Goal: Navigation & Orientation: Find specific page/section

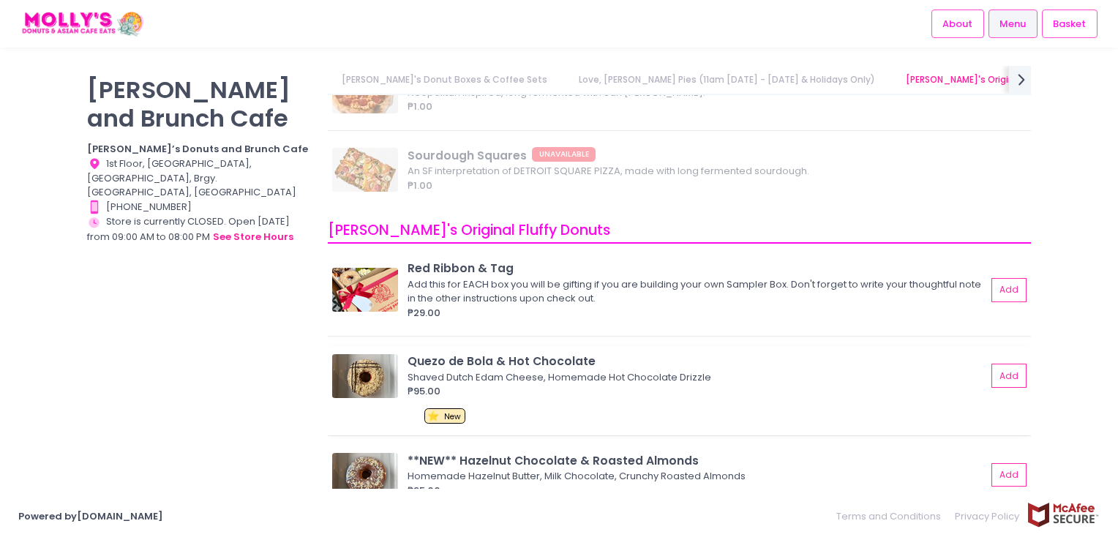
scroll to position [585, 0]
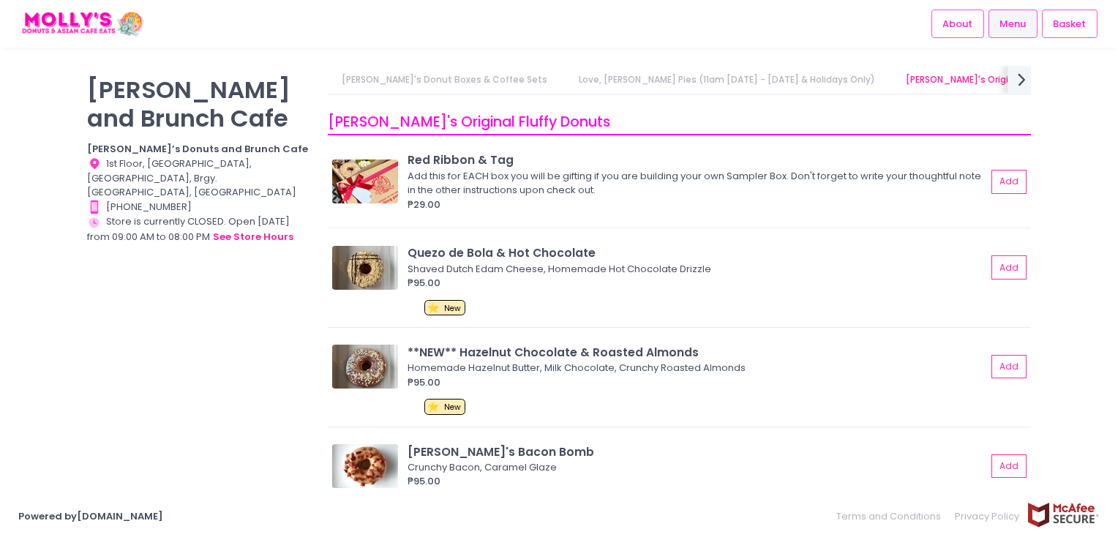
click at [1020, 72] on icon "next Created with Sketch." at bounding box center [1021, 79] width 21 height 21
click at [501, 73] on link "[PERSON_NAME]'s Brunch & Mains" at bounding box center [590, 80] width 179 height 28
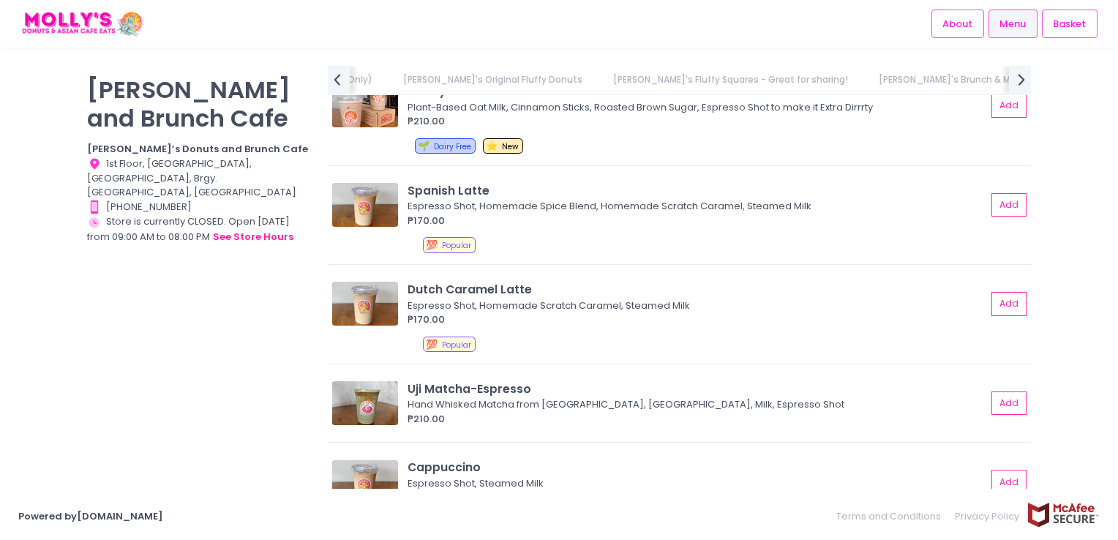
scroll to position [4030, 0]
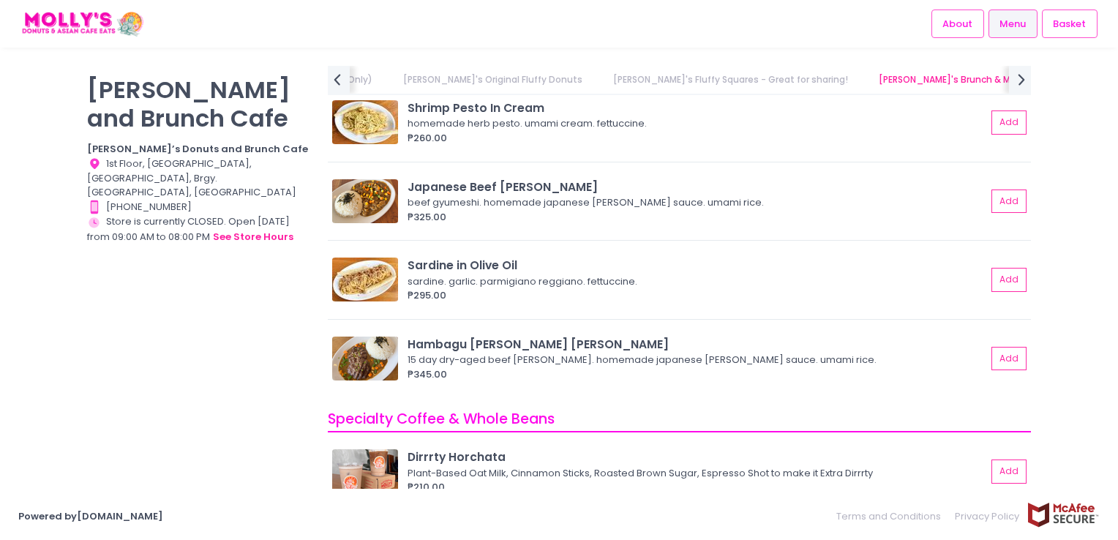
click at [1103, 351] on div "[PERSON_NAME] and Brunch Cafe [PERSON_NAME]’s Donuts and Brunch Cafe Location C…" at bounding box center [559, 270] width 1118 height 408
click at [266, 397] on div "[PERSON_NAME] and Brunch Cafe [PERSON_NAME]’s Donuts and Brunch Cafe Location C…" at bounding box center [198, 263] width 241 height 394
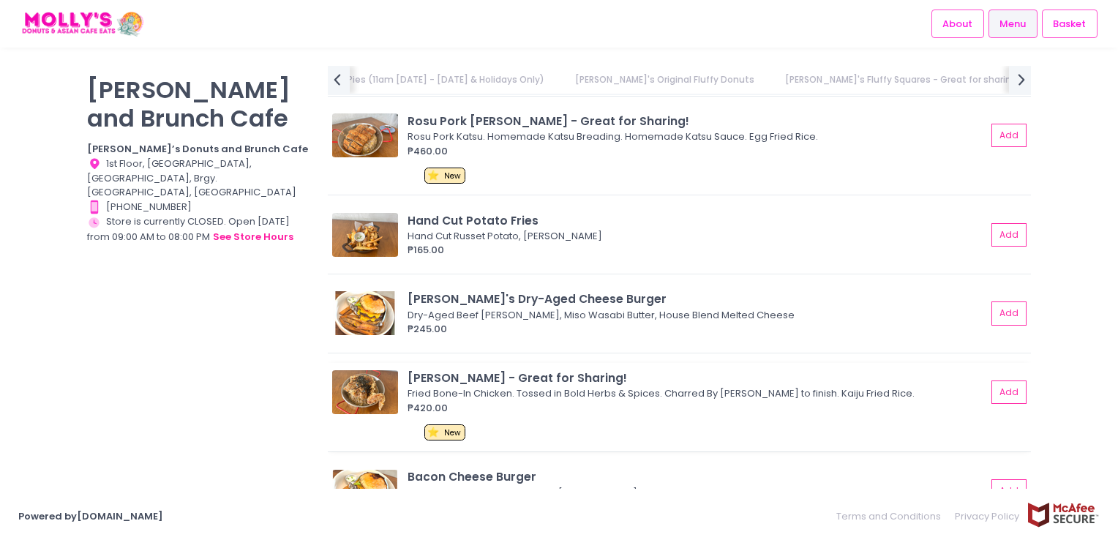
scroll to position [2707, 0]
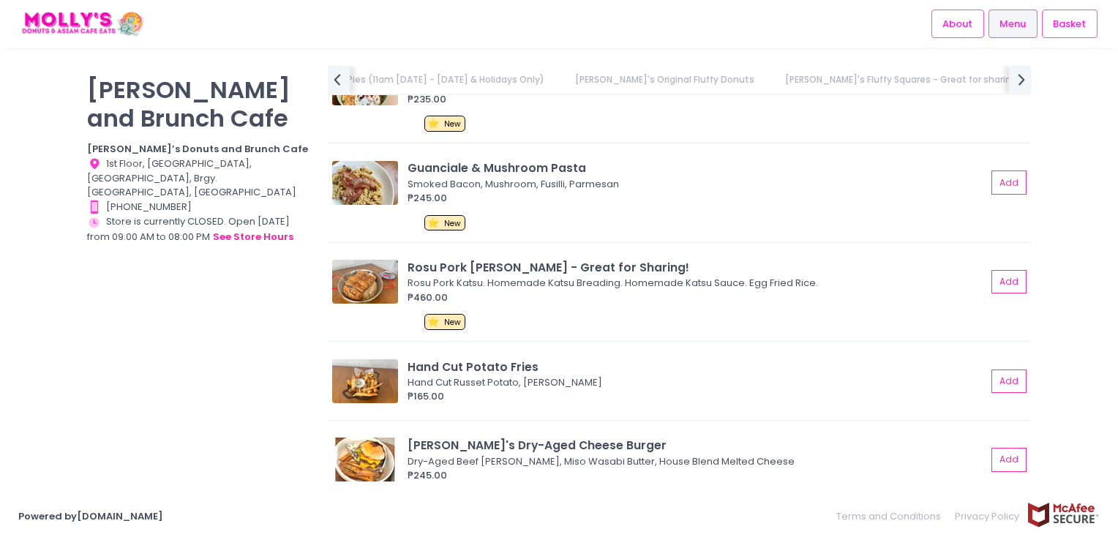
click at [205, 405] on div "[PERSON_NAME] and Brunch Cafe [PERSON_NAME]’s Donuts and Brunch Cafe Location C…" at bounding box center [198, 263] width 241 height 394
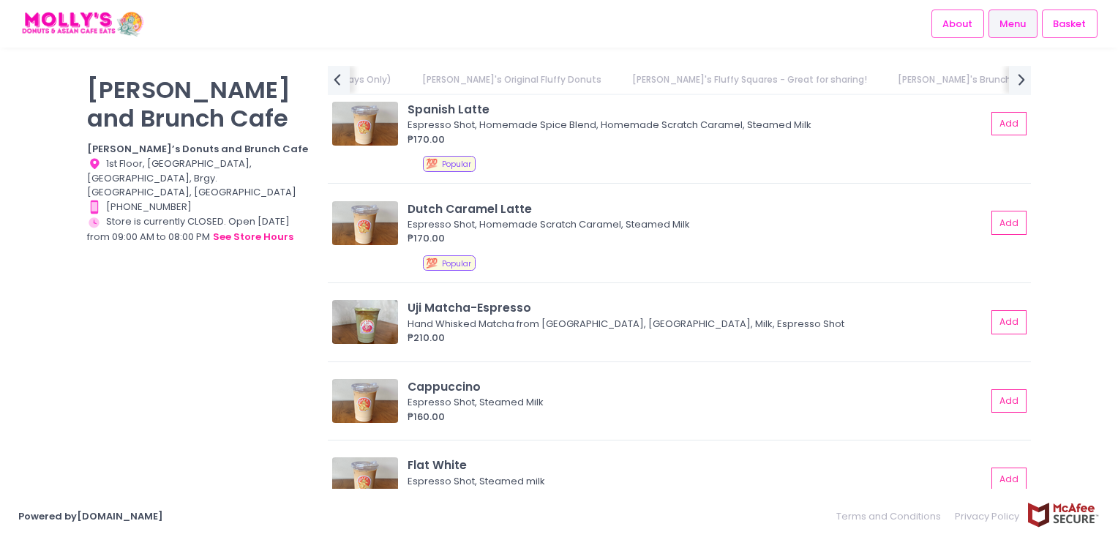
scroll to position [4469, 0]
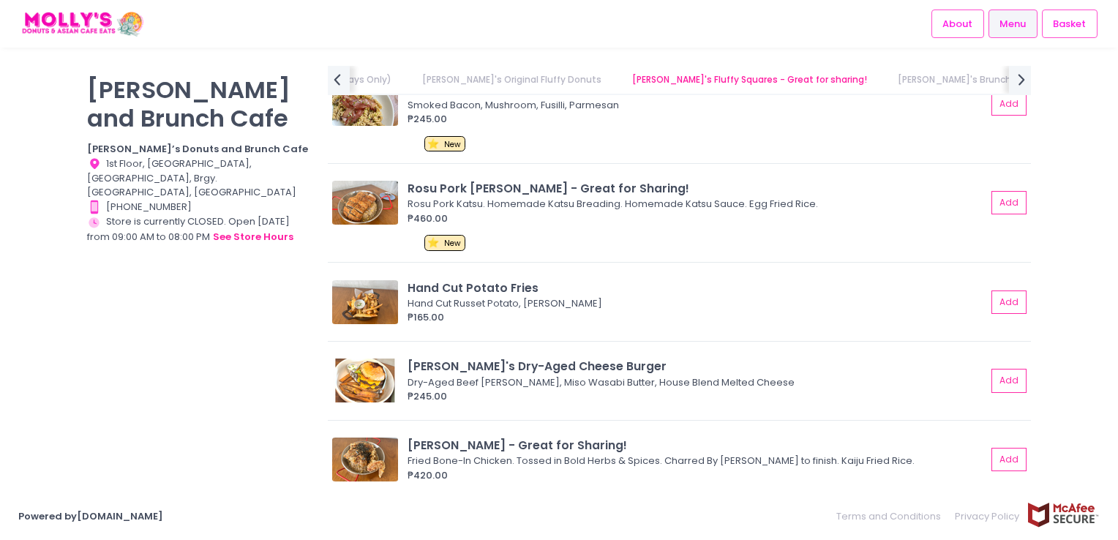
click at [195, 445] on div "[PERSON_NAME] and Brunch Cafe [PERSON_NAME]’s Donuts and Brunch Cafe Location C…" at bounding box center [198, 263] width 241 height 394
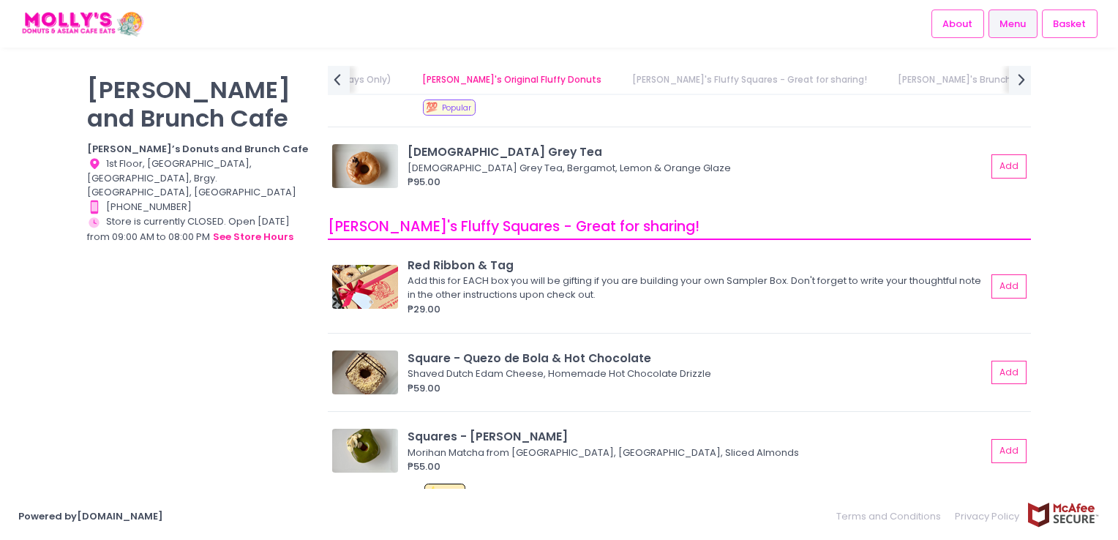
scroll to position [1543, 0]
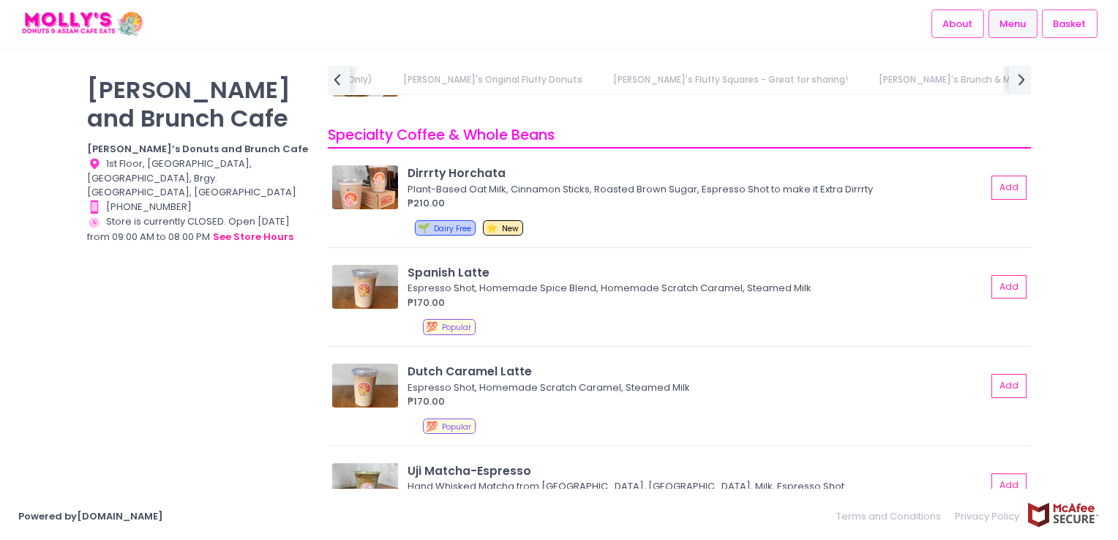
scroll to position [4327, 0]
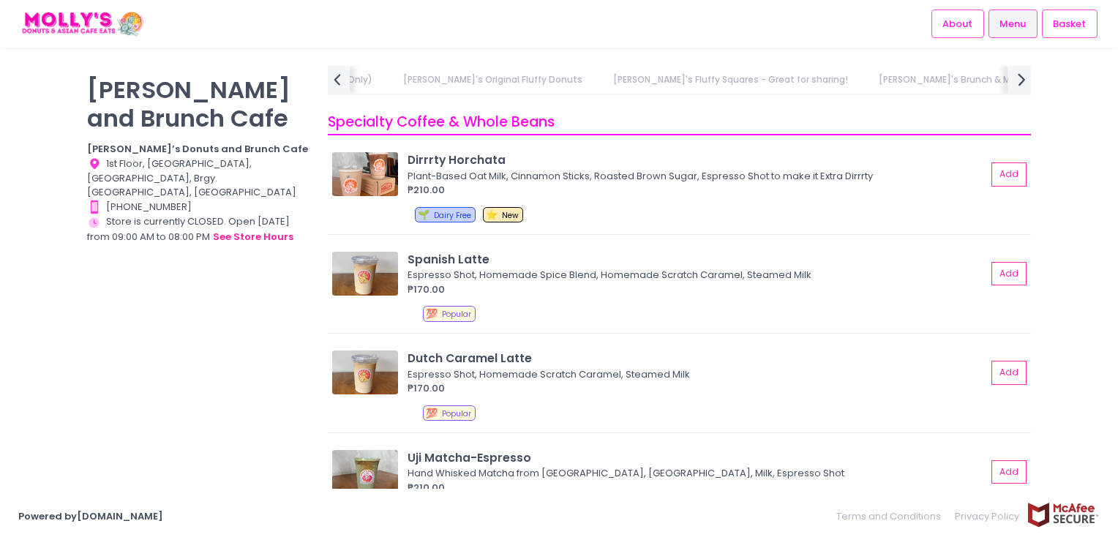
click at [1015, 83] on icon "next Created with Sketch." at bounding box center [1021, 79] width 21 height 21
click at [658, 83] on link "Other Beverages" at bounding box center [710, 80] width 105 height 28
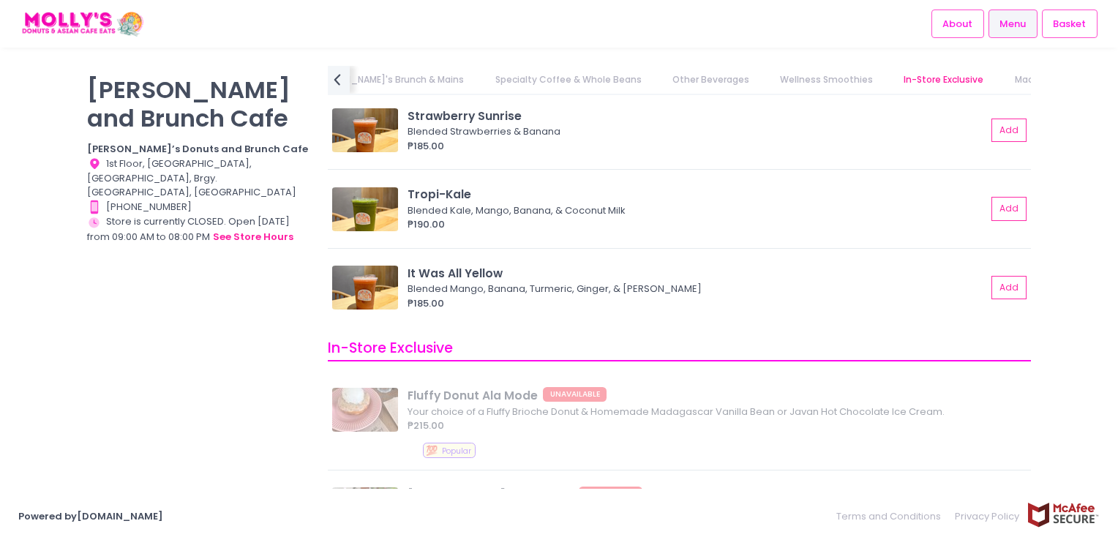
scroll to position [6547, 0]
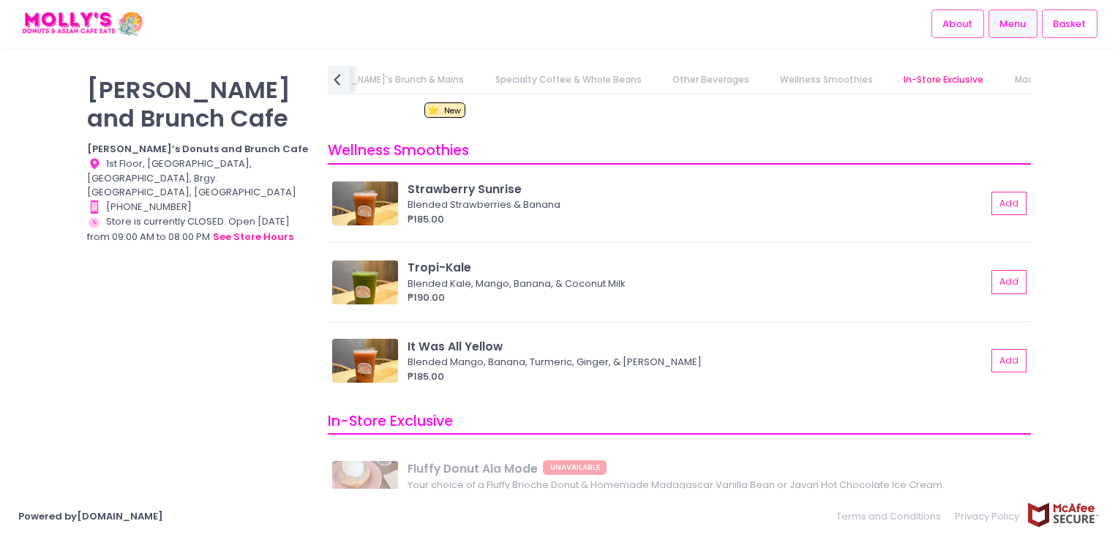
click at [890, 73] on link "In-Store Exclusive" at bounding box center [944, 80] width 108 height 28
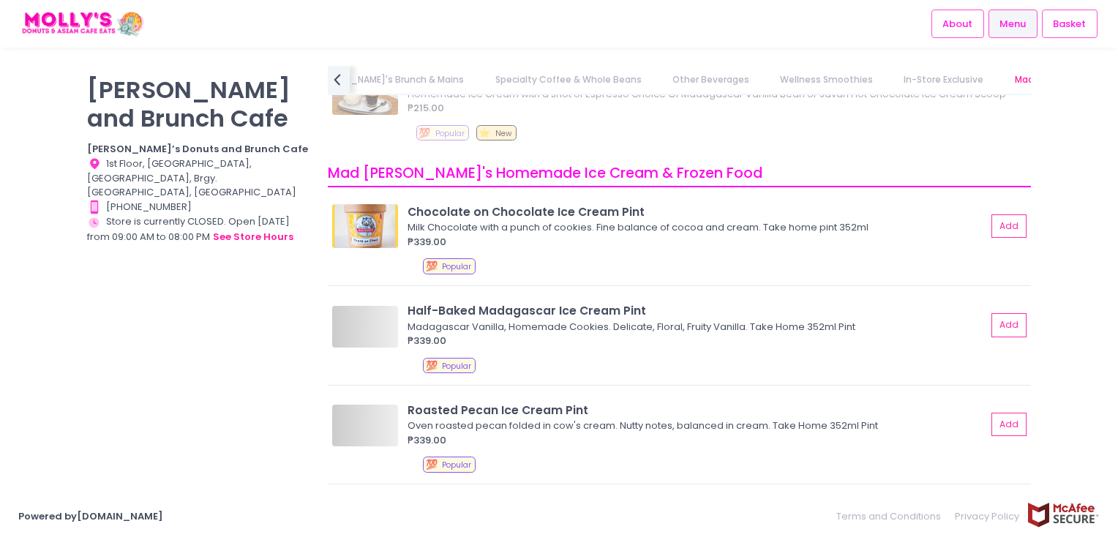
scroll to position [7104, 0]
